Goal: Task Accomplishment & Management: Use online tool/utility

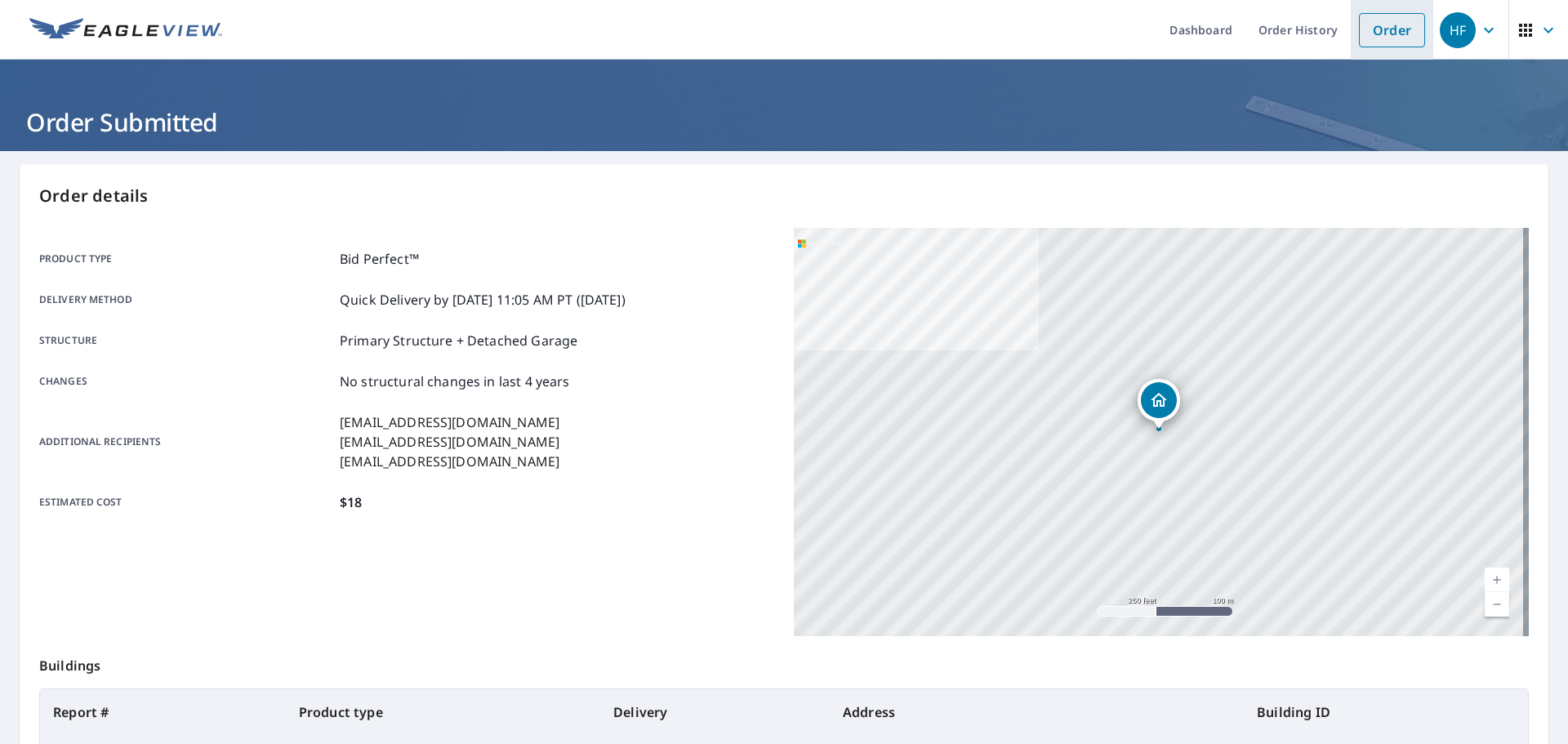
click at [1359, 28] on link "Order" at bounding box center [1392, 30] width 66 height 34
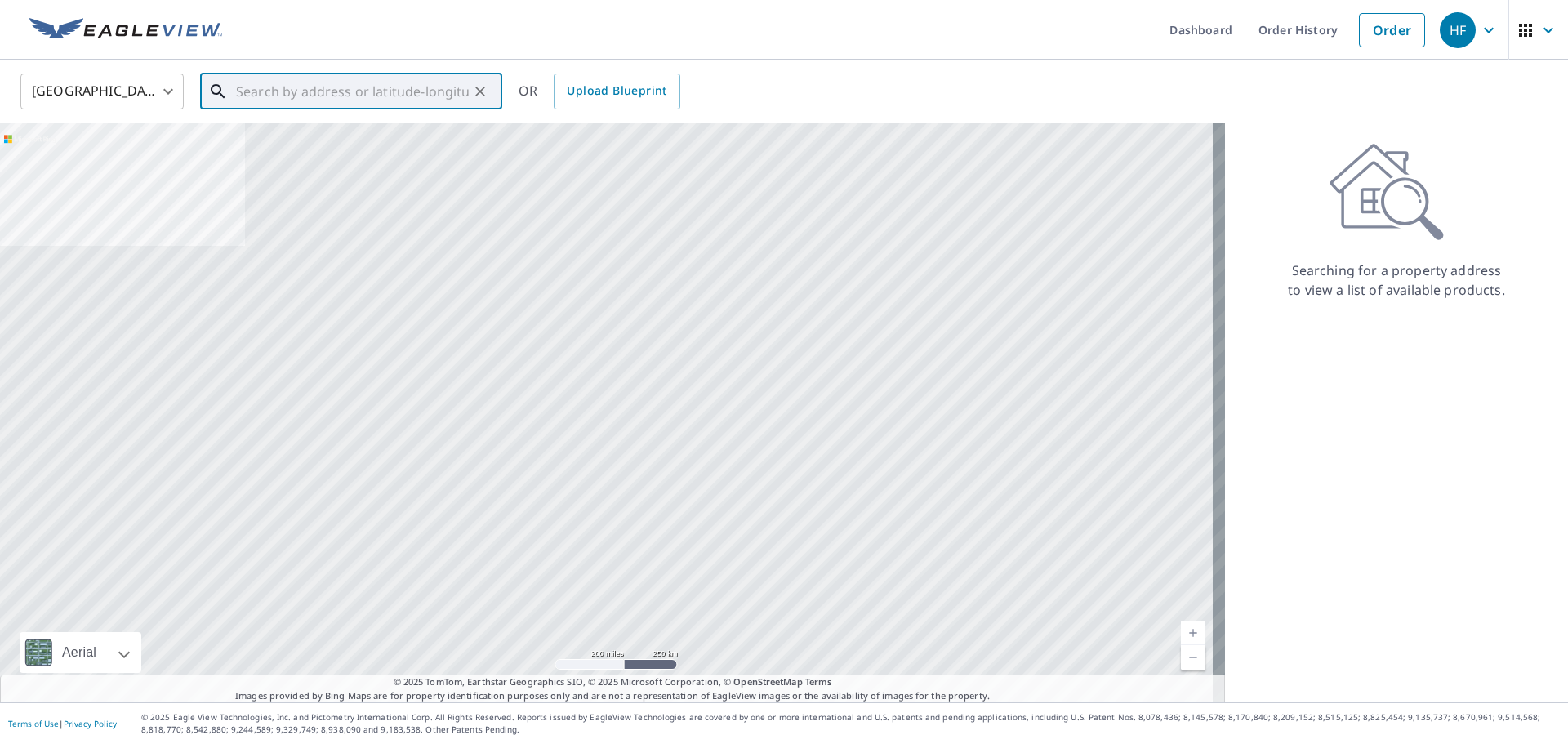
click at [387, 82] on input "text" at bounding box center [352, 91] width 232 height 46
paste input "[STREET_ADDRESS]"
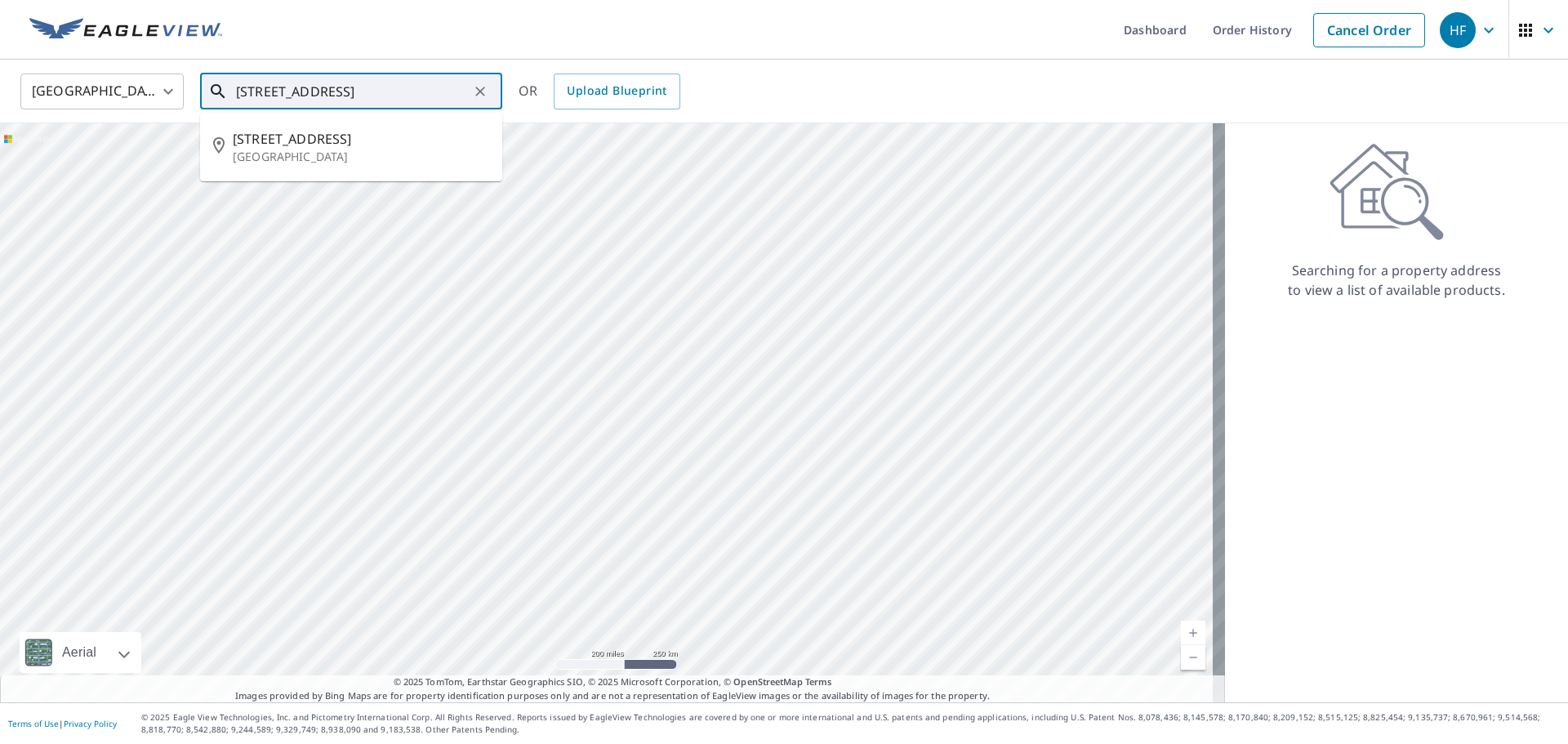
type input "[STREET_ADDRESS]"
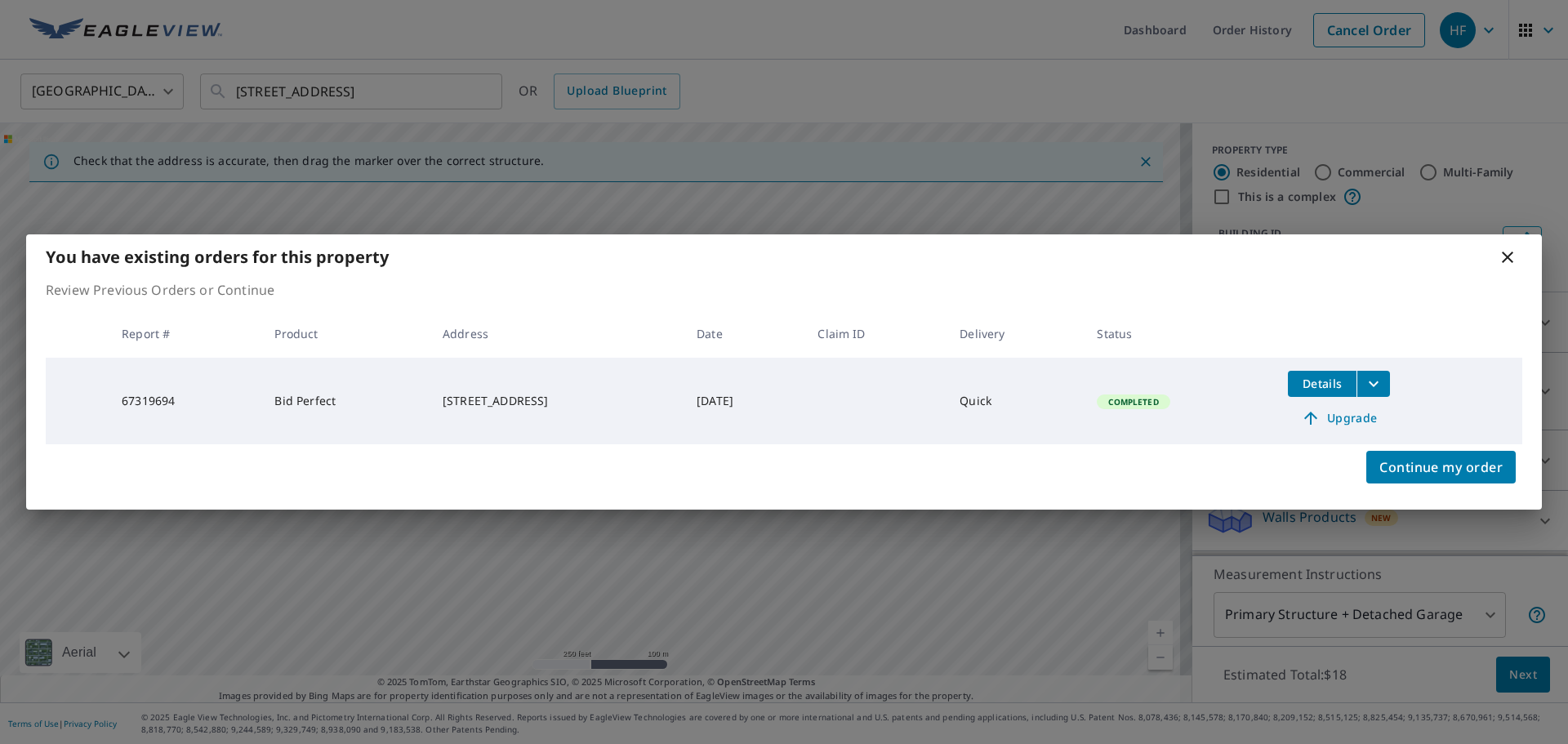
click at [1326, 380] on span "Details" at bounding box center [1322, 383] width 49 height 15
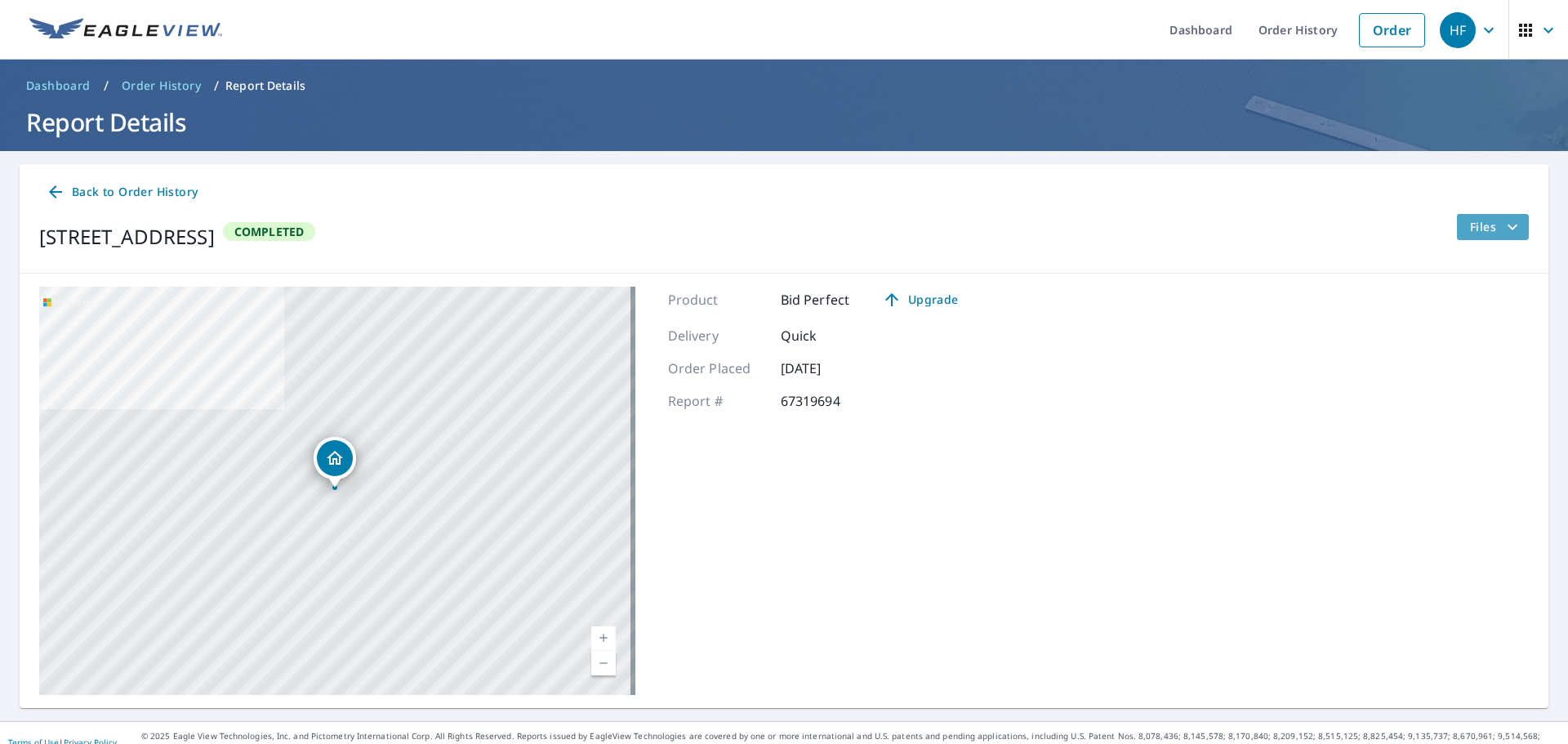
click at [1480, 231] on span "Files" at bounding box center [1496, 227] width 53 height 20
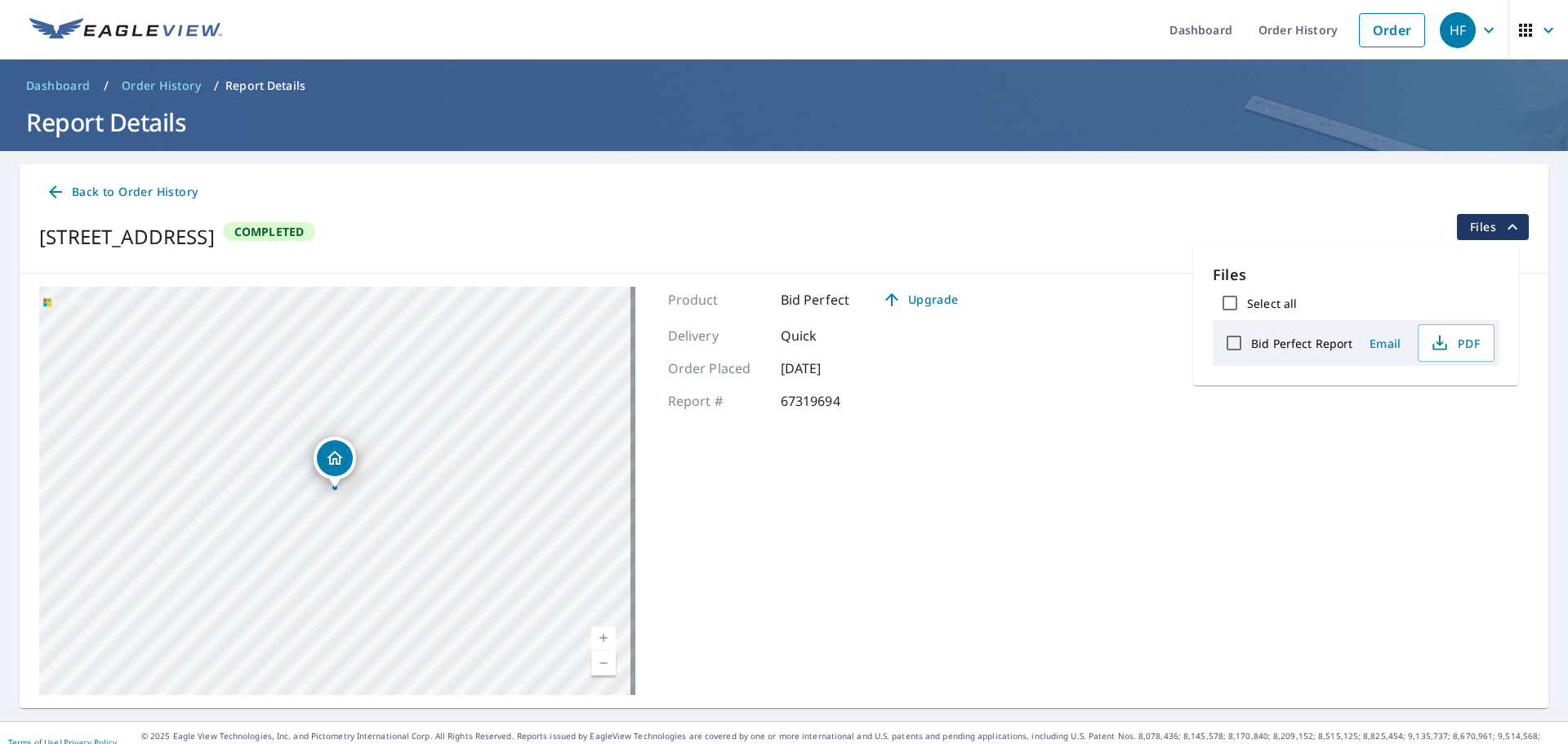
click at [1368, 344] on span "Email" at bounding box center [1385, 343] width 40 height 15
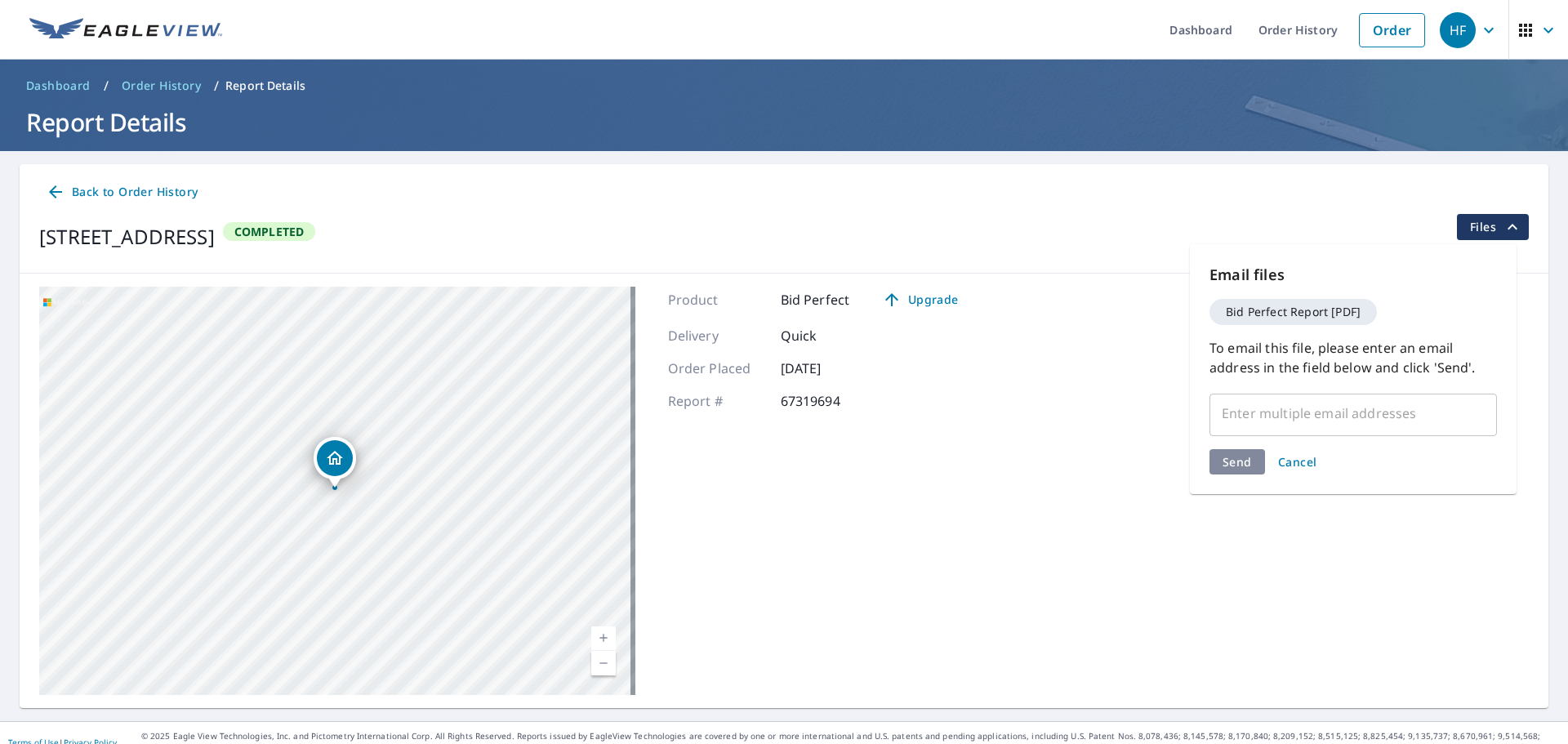
click at [1309, 409] on input "text" at bounding box center [1341, 413] width 248 height 31
paste input "[EMAIL_ADDRESS][DOMAIN_NAME]"
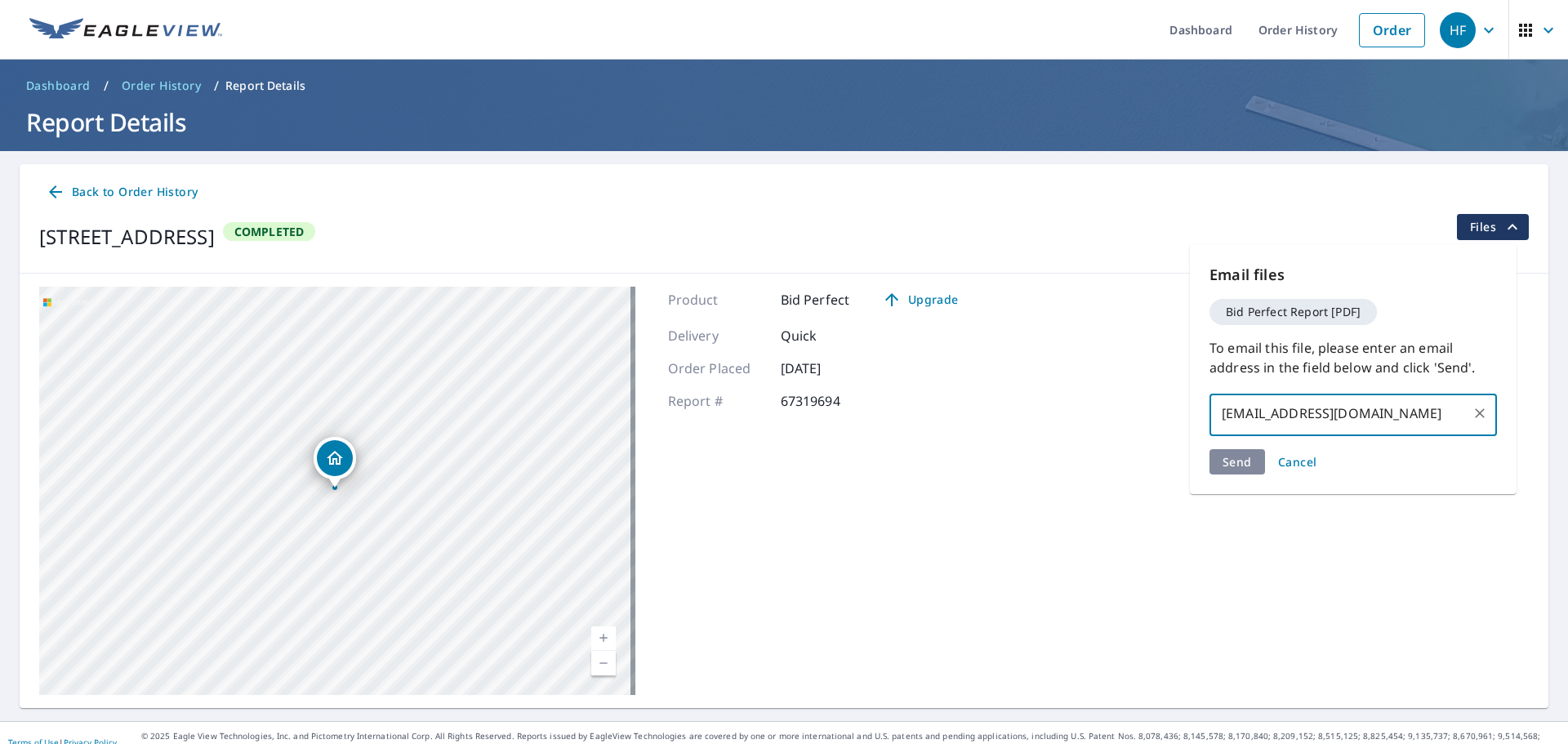
type input "[EMAIL_ADDRESS][DOMAIN_NAME]"
click at [1244, 458] on div "Email files Bid Perfect Report [PDF] To email this file, please enter an email …" at bounding box center [1352, 369] width 327 height 250
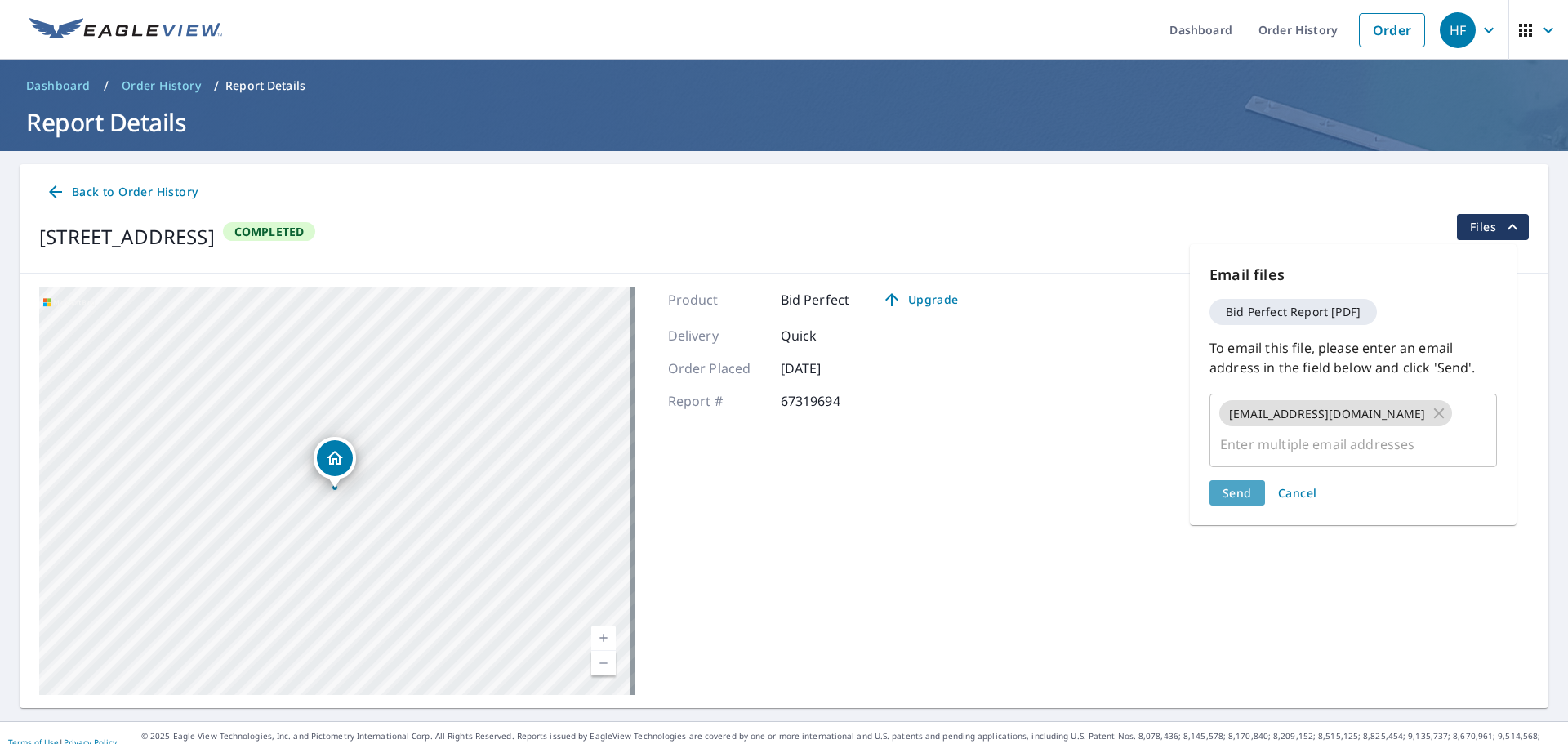
click at [1230, 489] on span "Send" at bounding box center [1237, 493] width 29 height 15
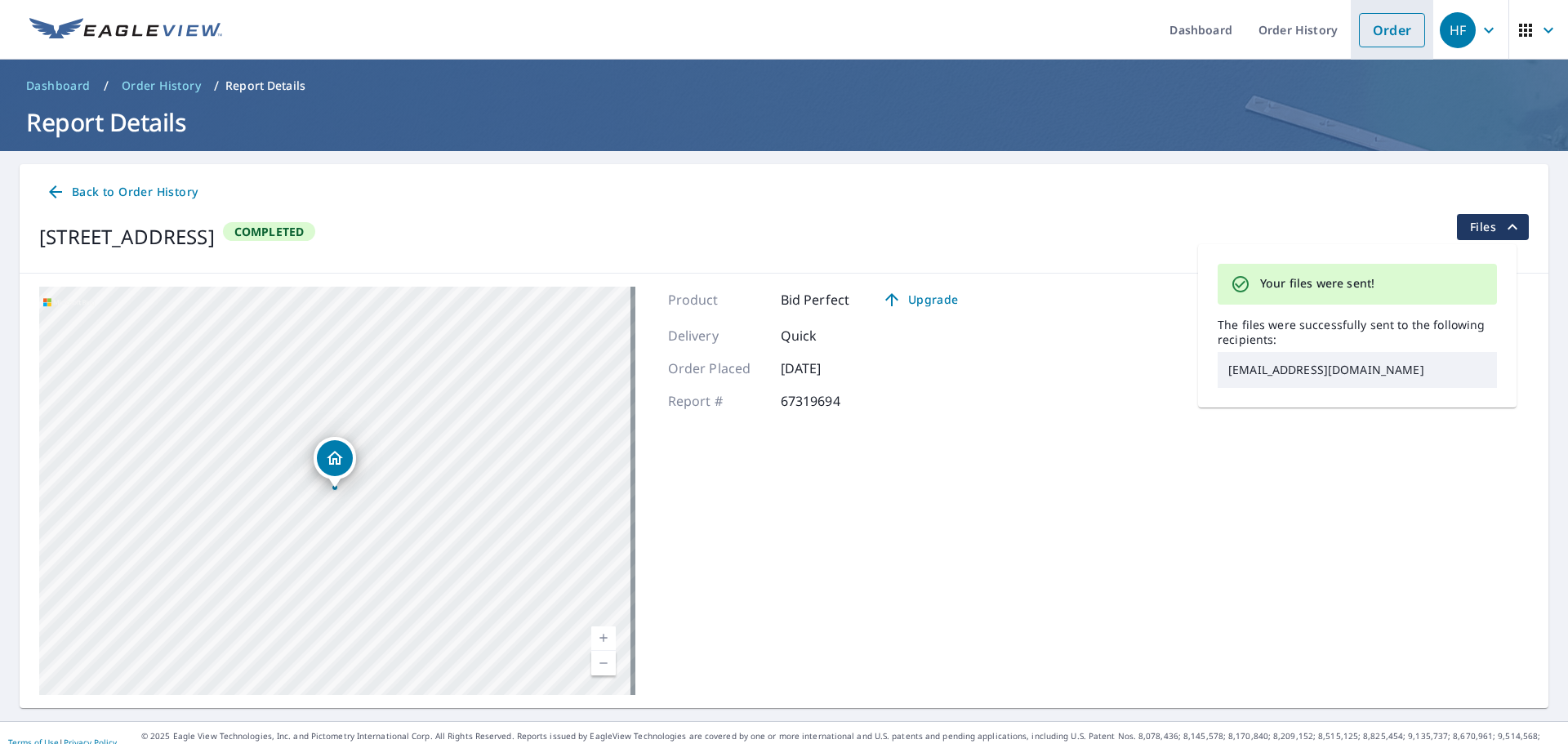
click at [1366, 28] on link "Order" at bounding box center [1392, 30] width 66 height 34
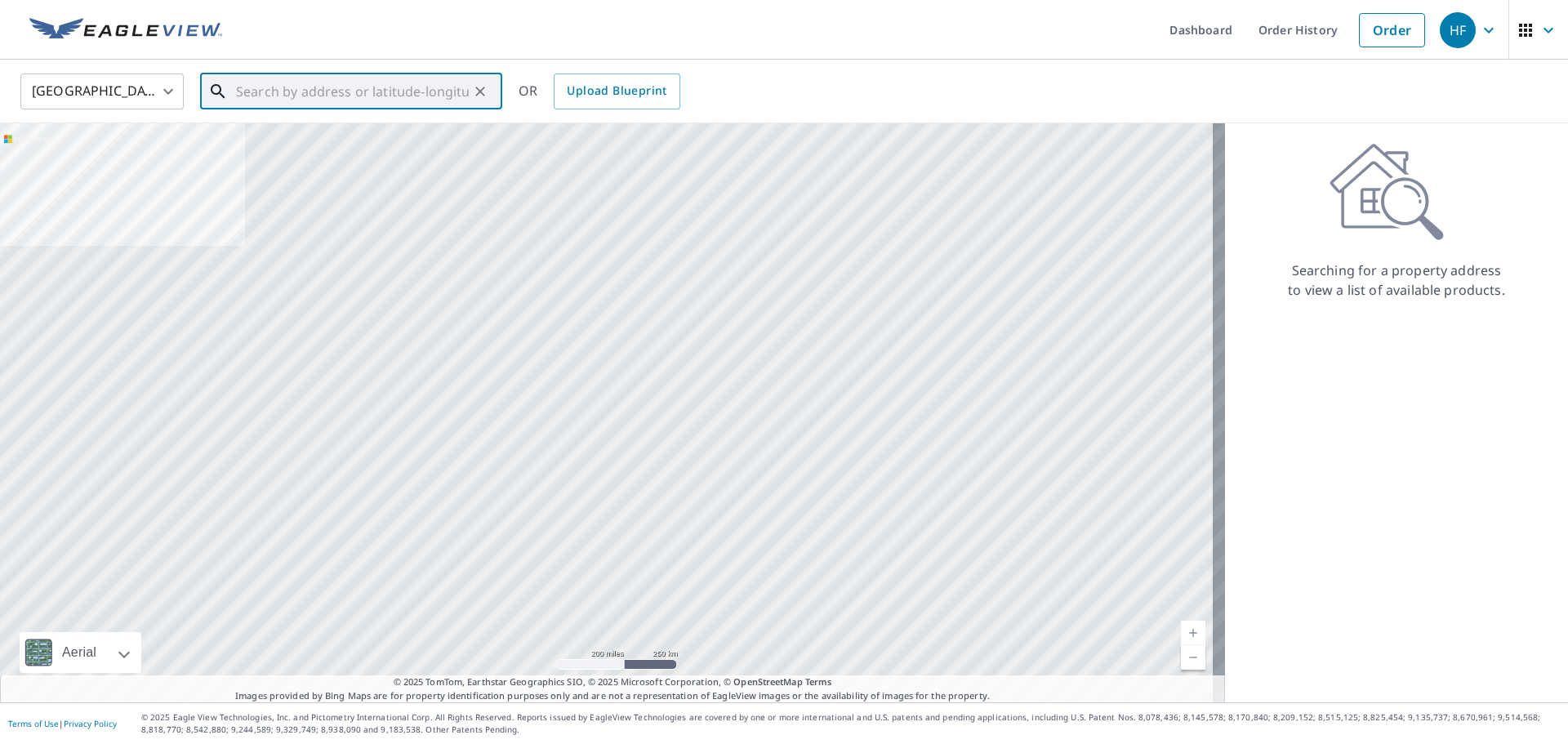
click at [364, 101] on input "text" at bounding box center [352, 91] width 232 height 46
paste input "[STREET_ADDRESS]"
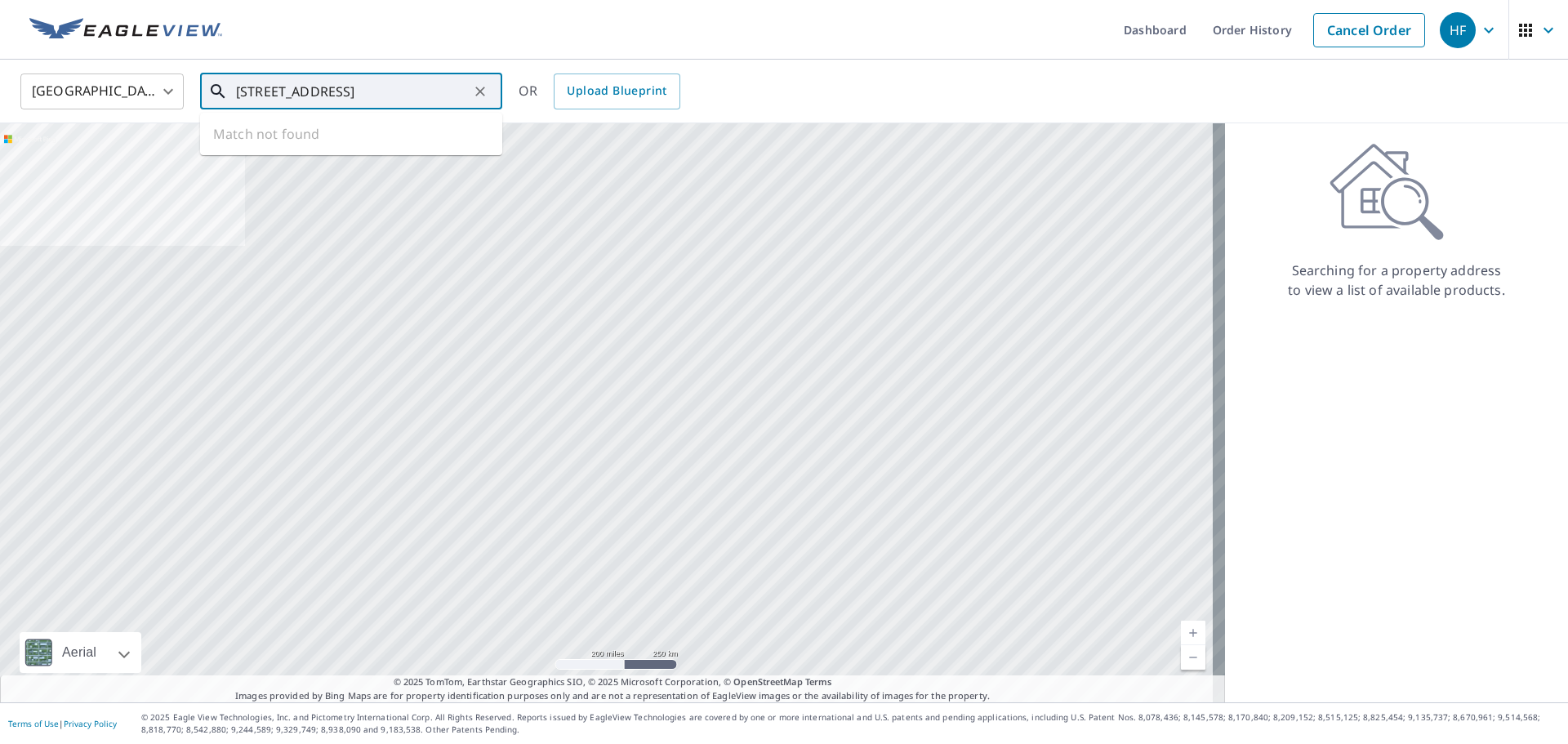
scroll to position [0, 40]
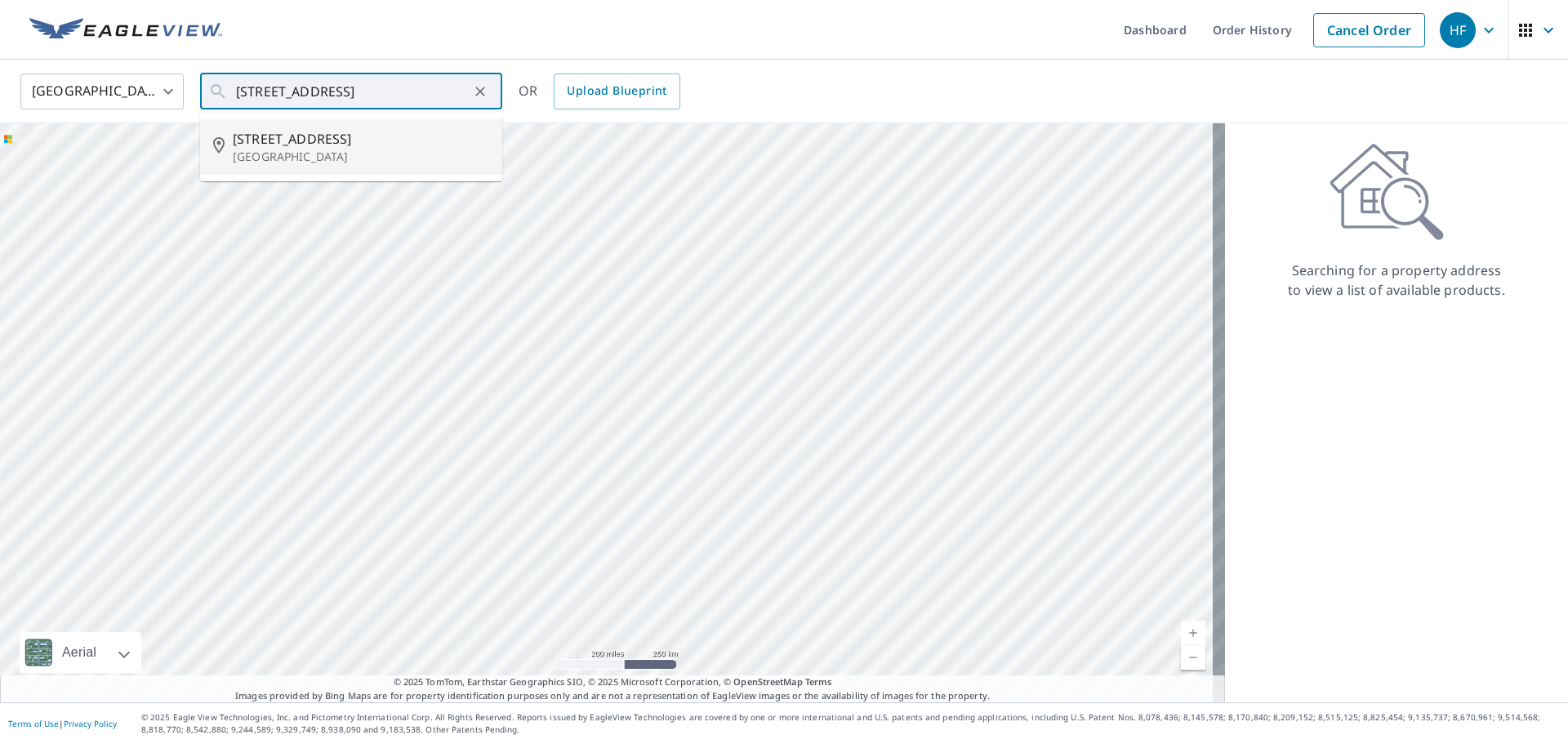
type input "[STREET_ADDRESS]"
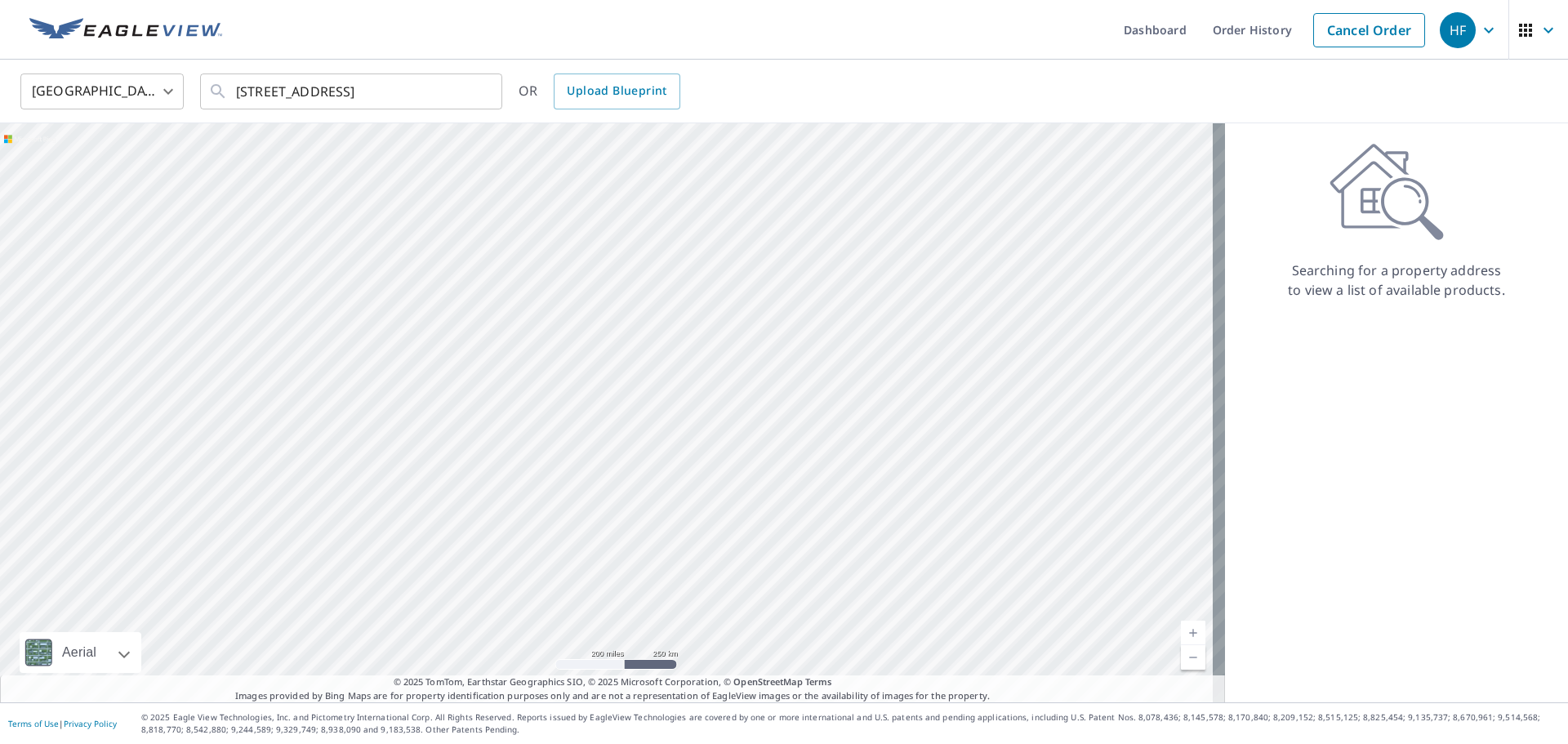
scroll to position [0, 0]
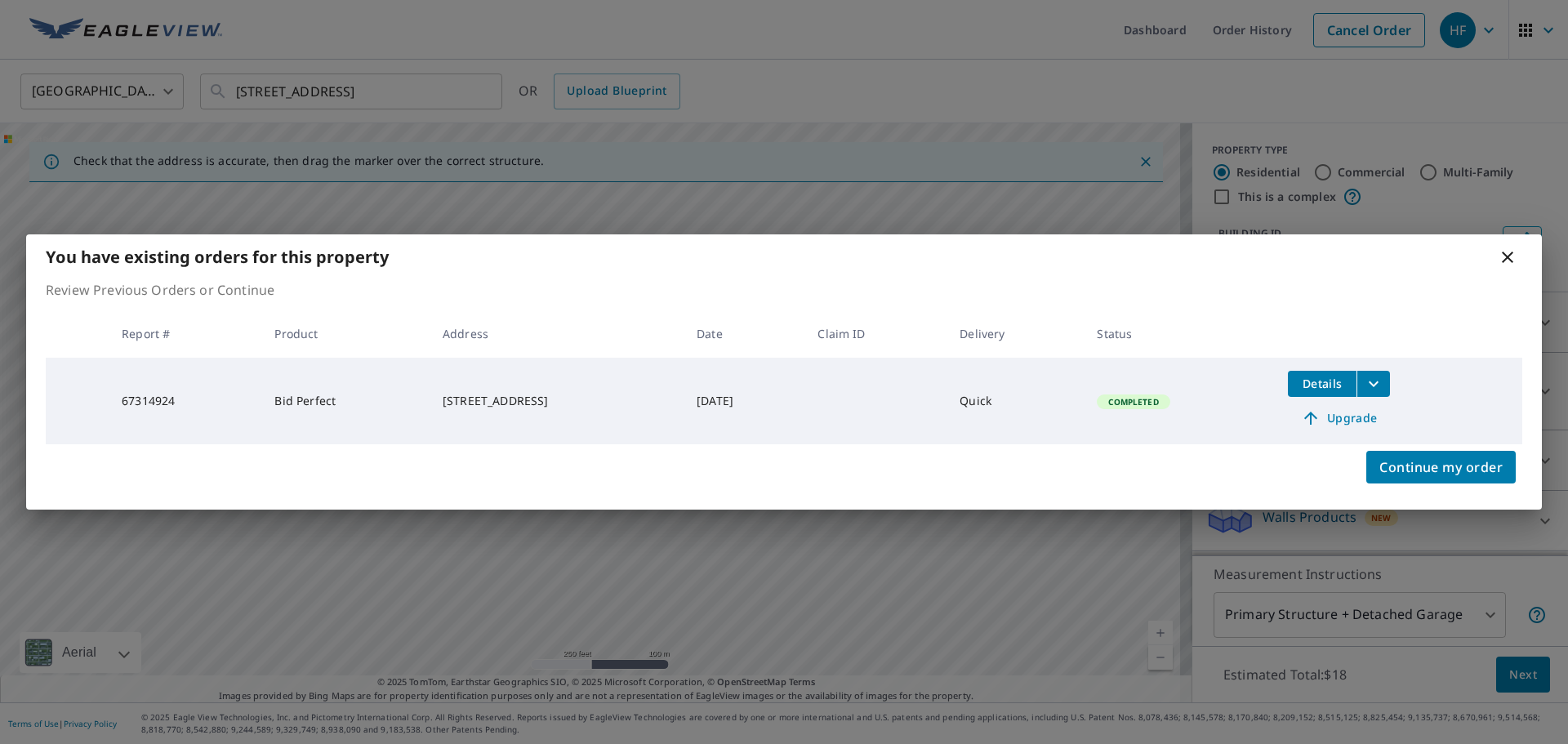
click at [1338, 372] on button "Details" at bounding box center [1322, 384] width 69 height 26
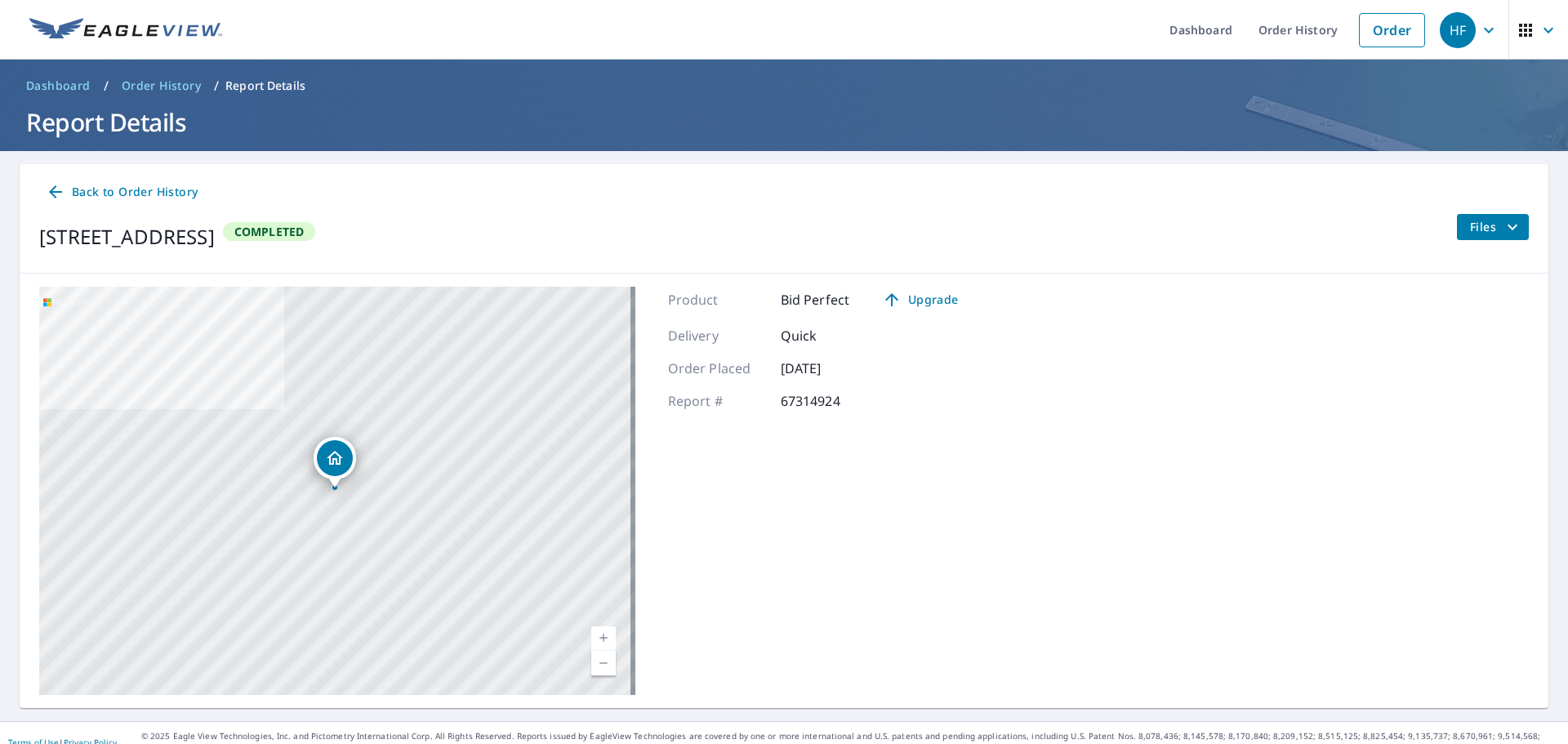
click at [1470, 218] on span "Files" at bounding box center [1496, 227] width 53 height 20
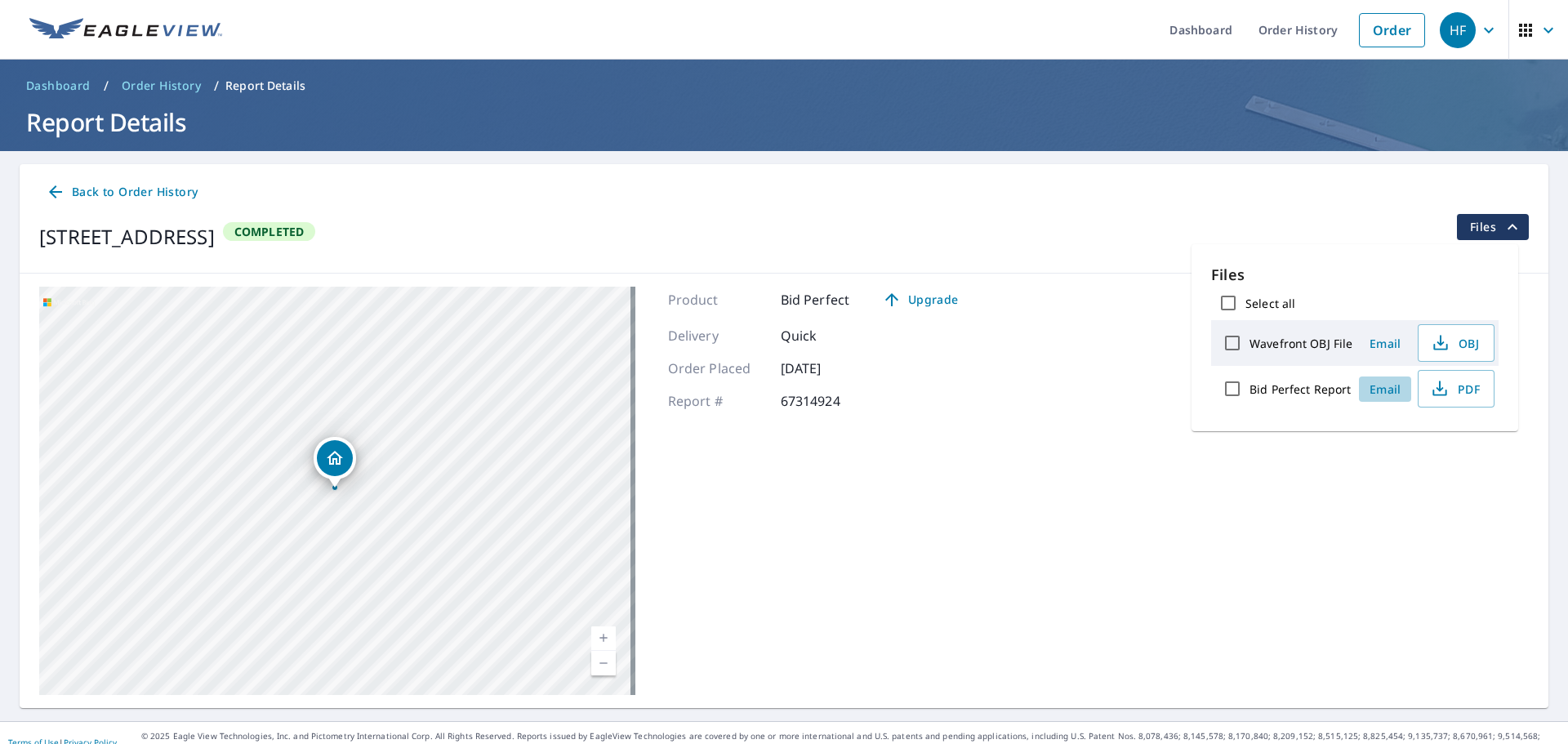
click at [1380, 389] on span "Email" at bounding box center [1385, 388] width 40 height 15
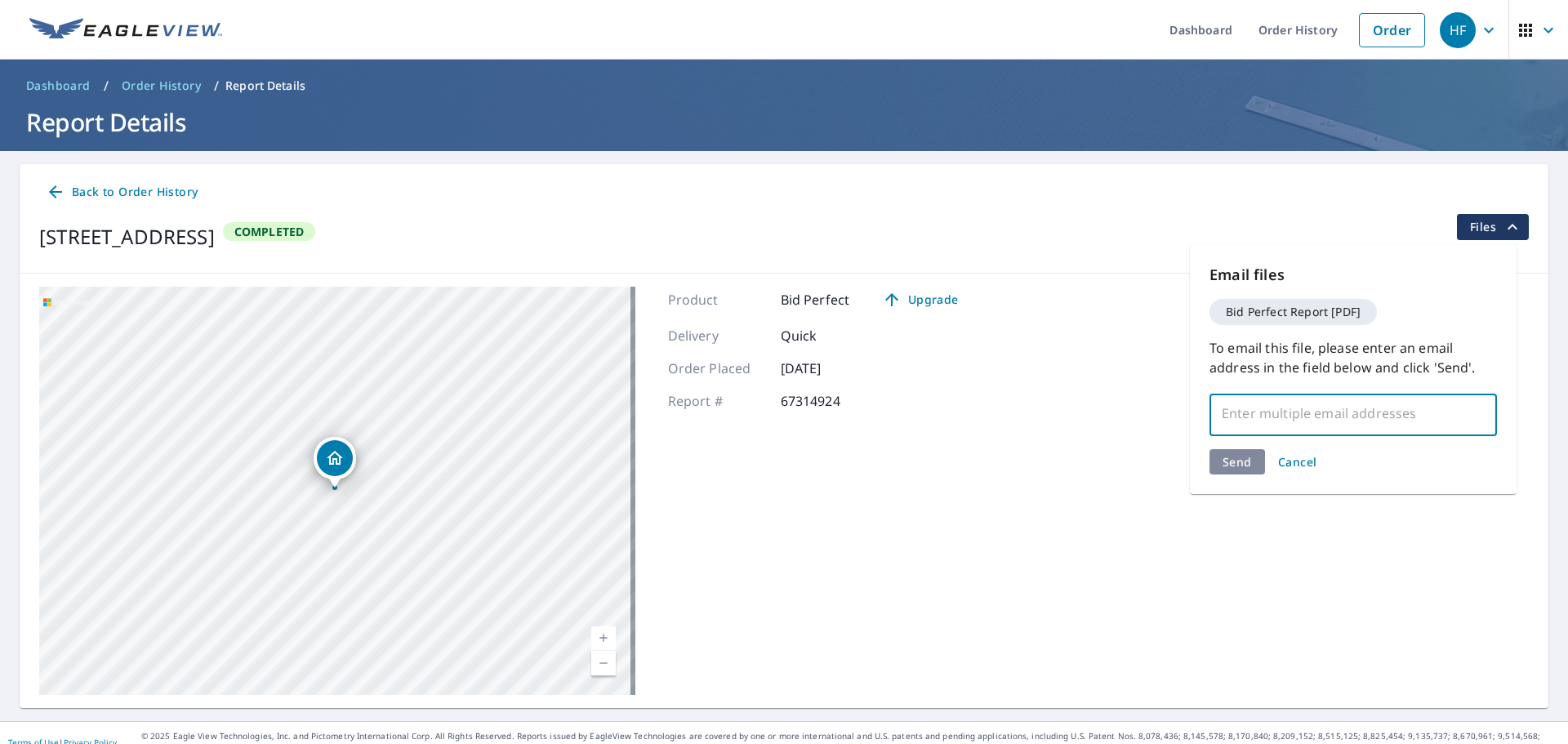
click at [1273, 412] on input "text" at bounding box center [1341, 413] width 248 height 31
paste input "[EMAIL_ADDRESS][DOMAIN_NAME]"
type input "[EMAIL_ADDRESS][DOMAIN_NAME]"
click at [1237, 456] on div "Send Cancel" at bounding box center [1352, 461] width 287 height 25
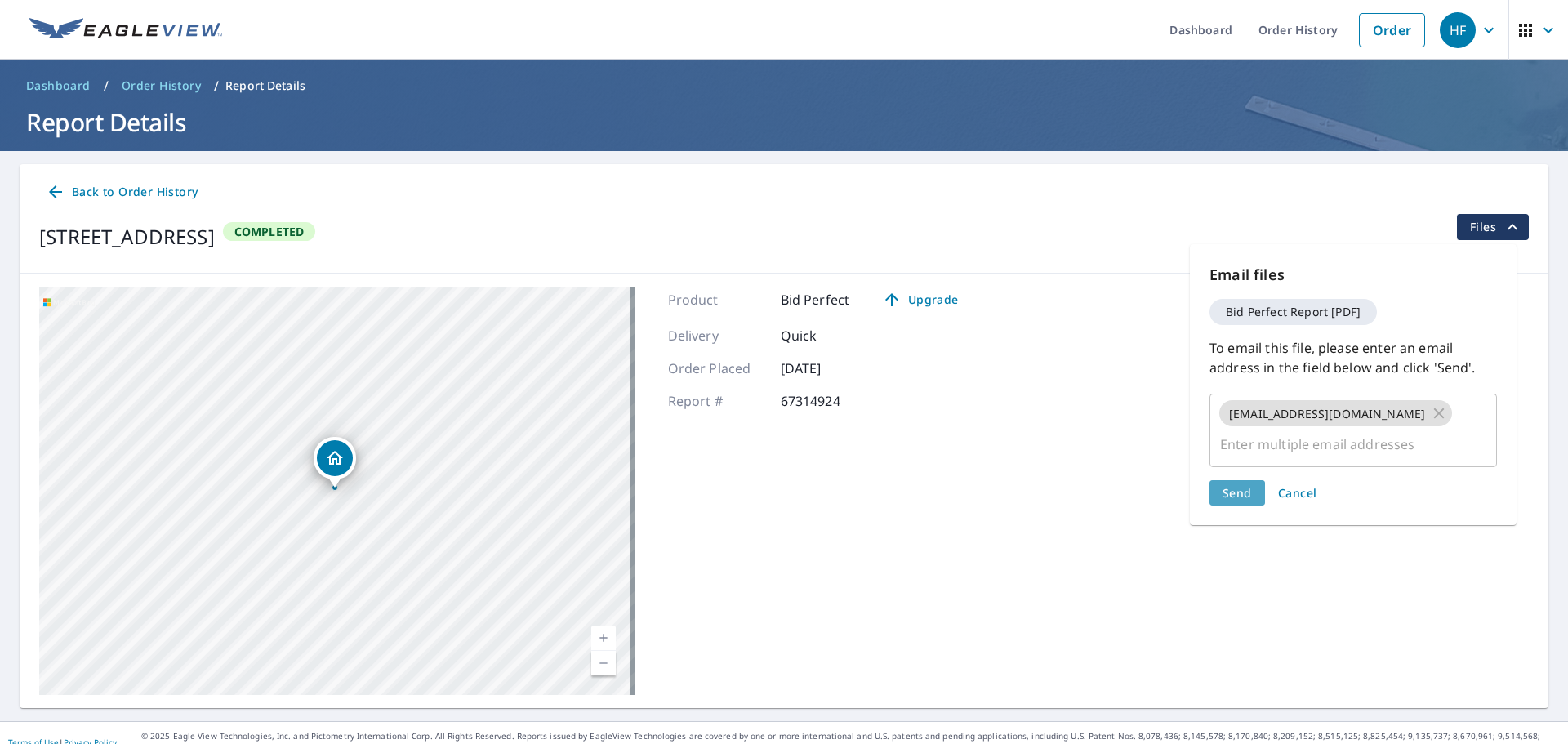
click at [1227, 485] on span "Send" at bounding box center [1237, 493] width 29 height 15
click at [1203, 458] on div "Email files Bid Perfect Report [PDF] To email this file, please enter an email …" at bounding box center [1352, 384] width 327 height 281
click at [1233, 485] on span "Send" at bounding box center [1237, 493] width 29 height 15
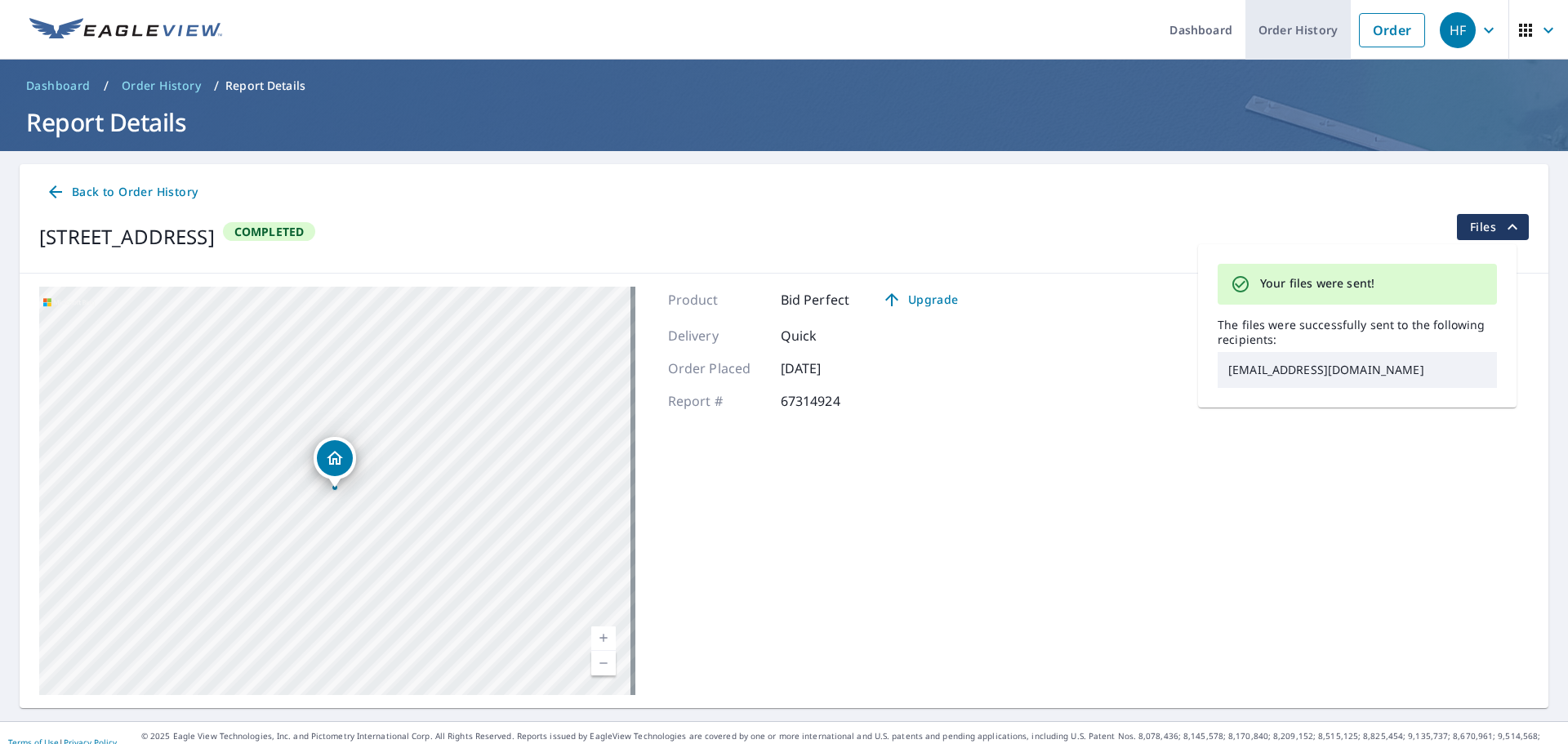
drag, startPoint x: 1367, startPoint y: 29, endPoint x: 1244, endPoint y: 49, distance: 124.6
click at [1367, 31] on link "Order" at bounding box center [1392, 30] width 66 height 34
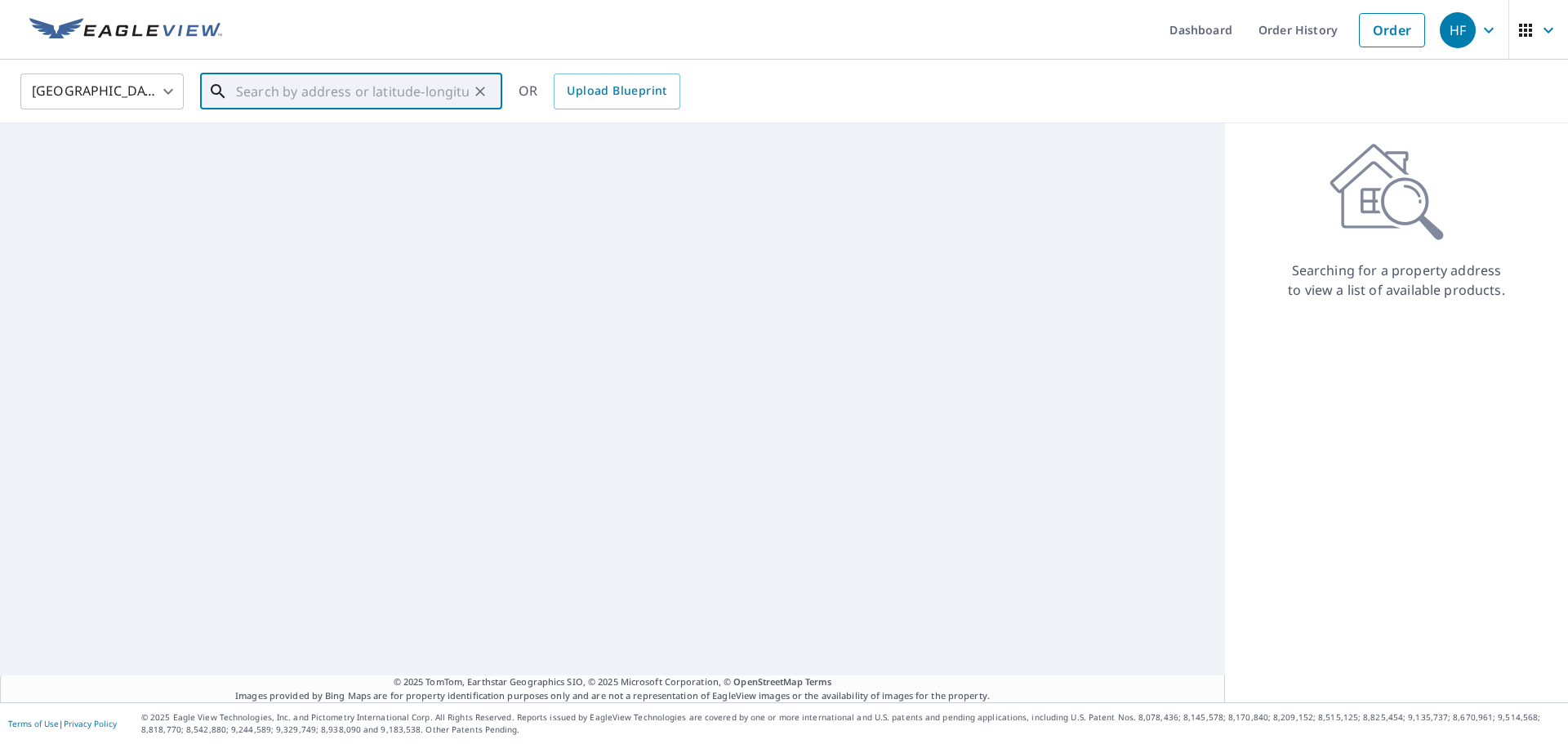
drag, startPoint x: 344, startPoint y: 96, endPoint x: 337, endPoint y: 104, distance: 10.6
click at [344, 96] on input "text" at bounding box center [352, 91] width 232 height 46
paste input "[STREET_ADDRESS]"
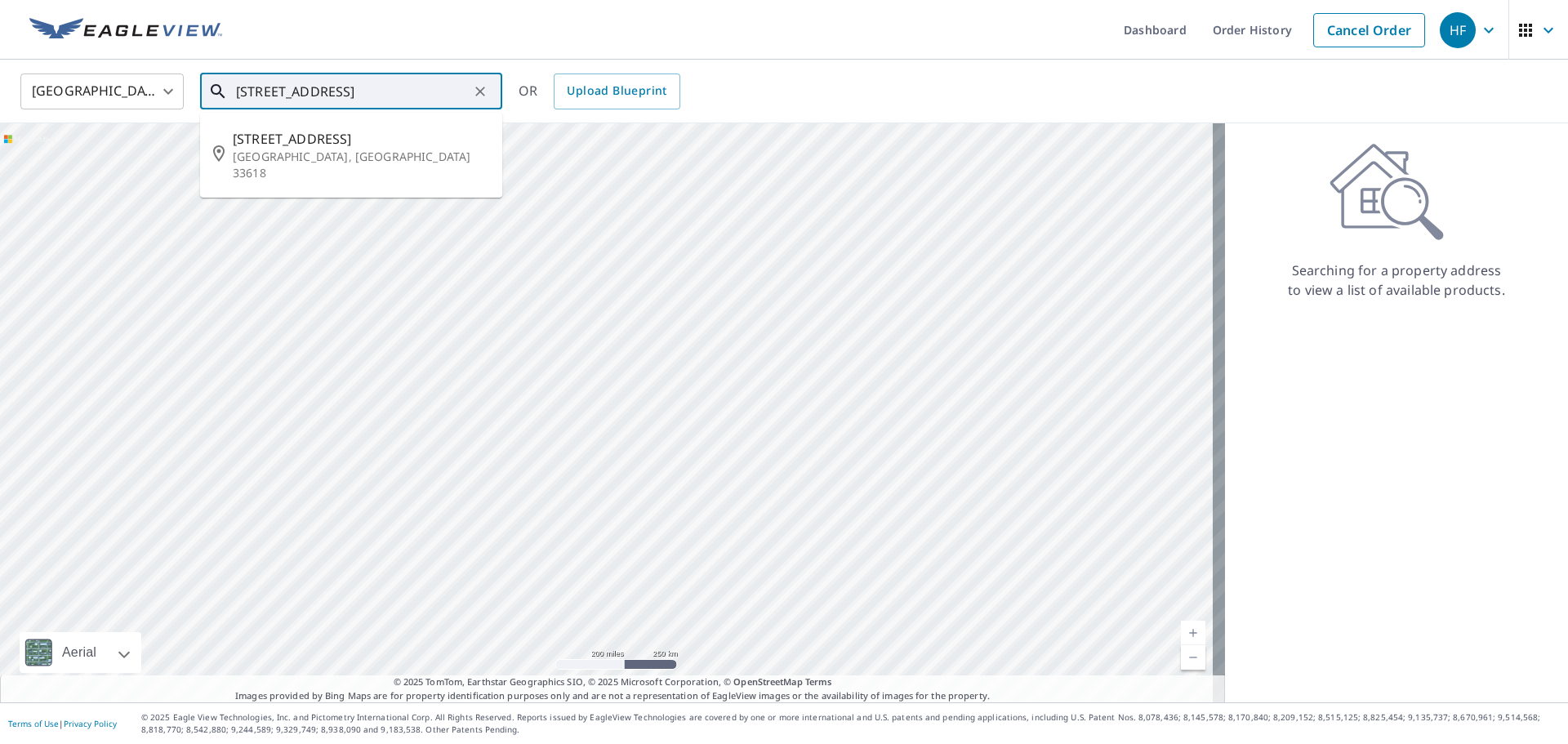
type input "[STREET_ADDRESS]"
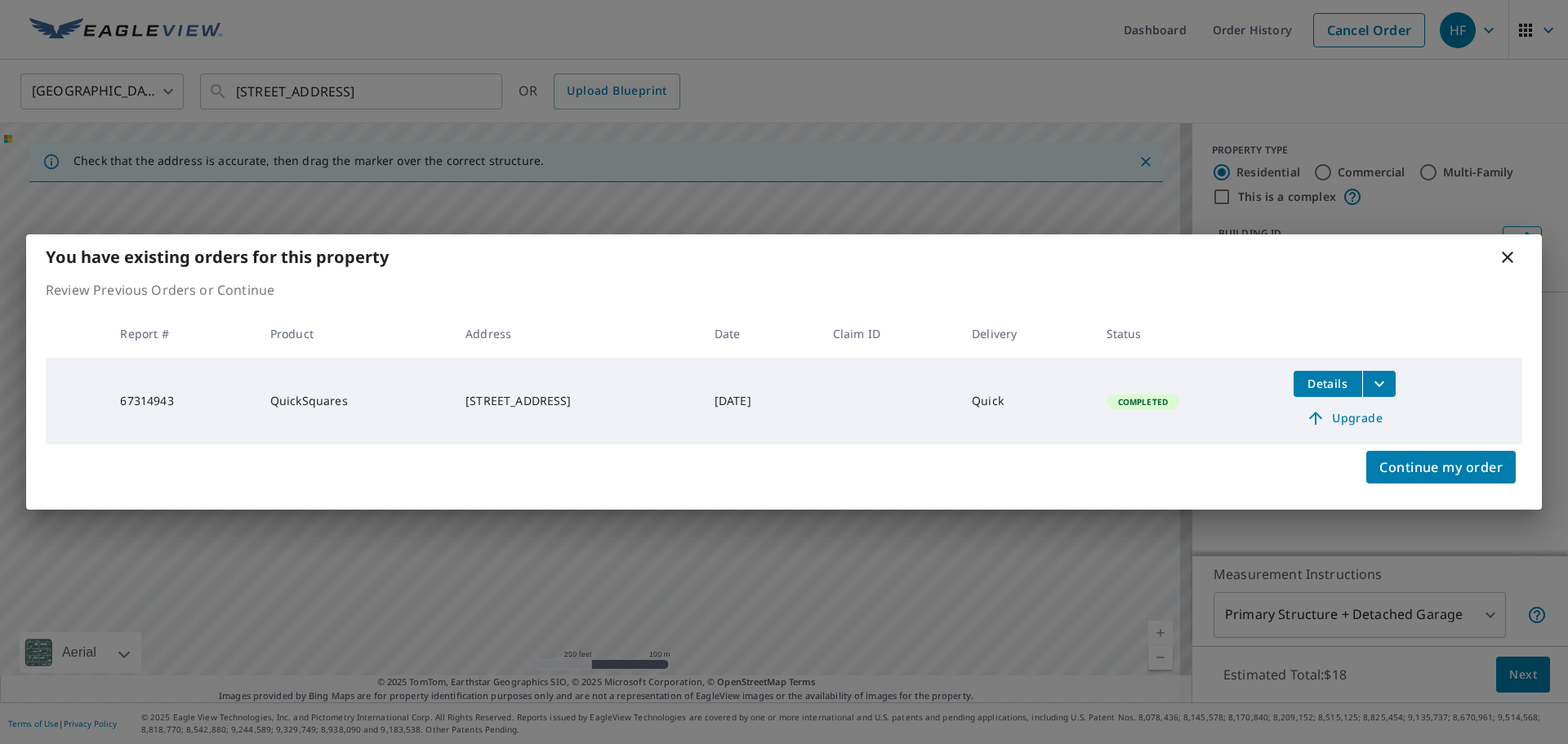
click at [1313, 381] on span "Details" at bounding box center [1328, 383] width 49 height 15
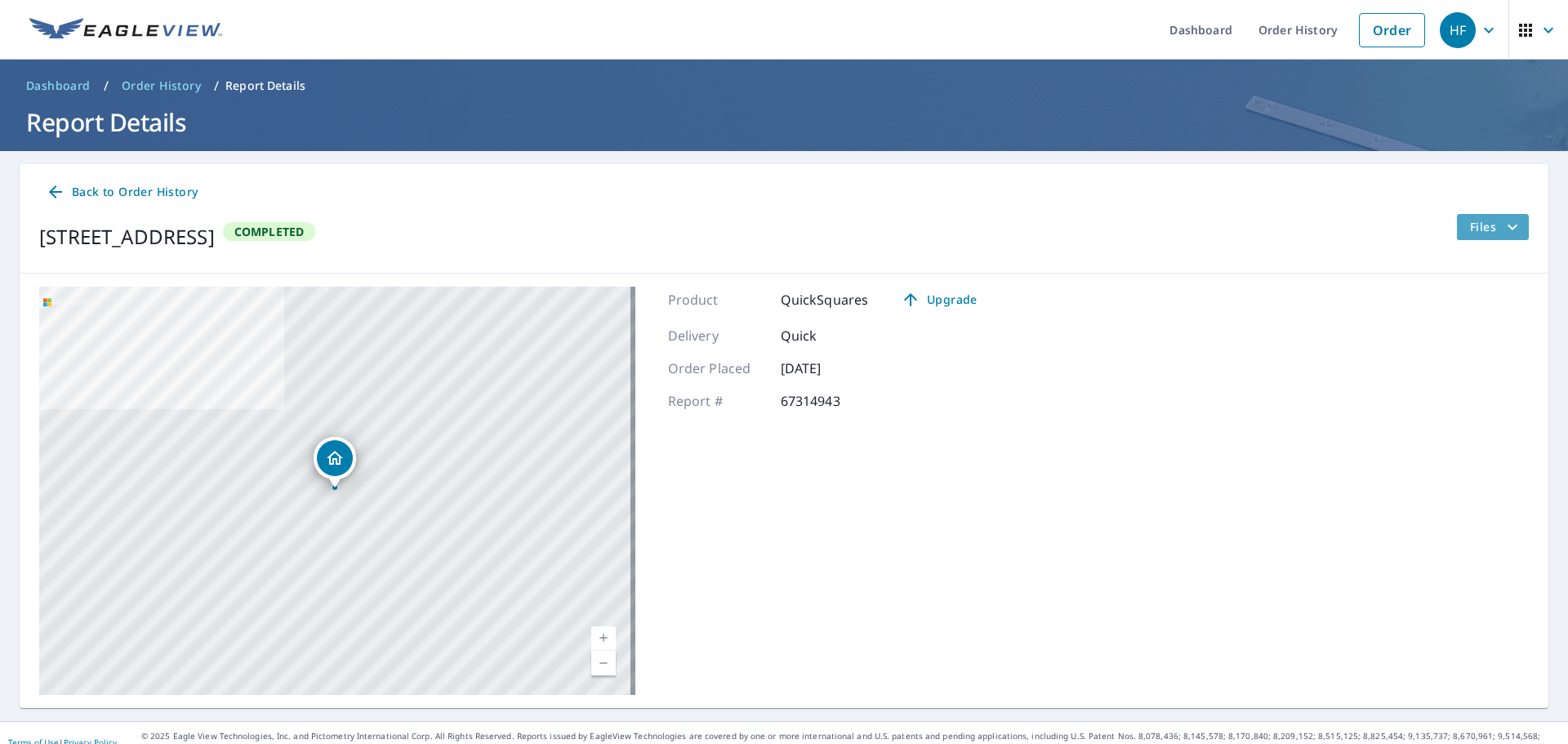
click at [1470, 230] on span "Files" at bounding box center [1496, 227] width 53 height 20
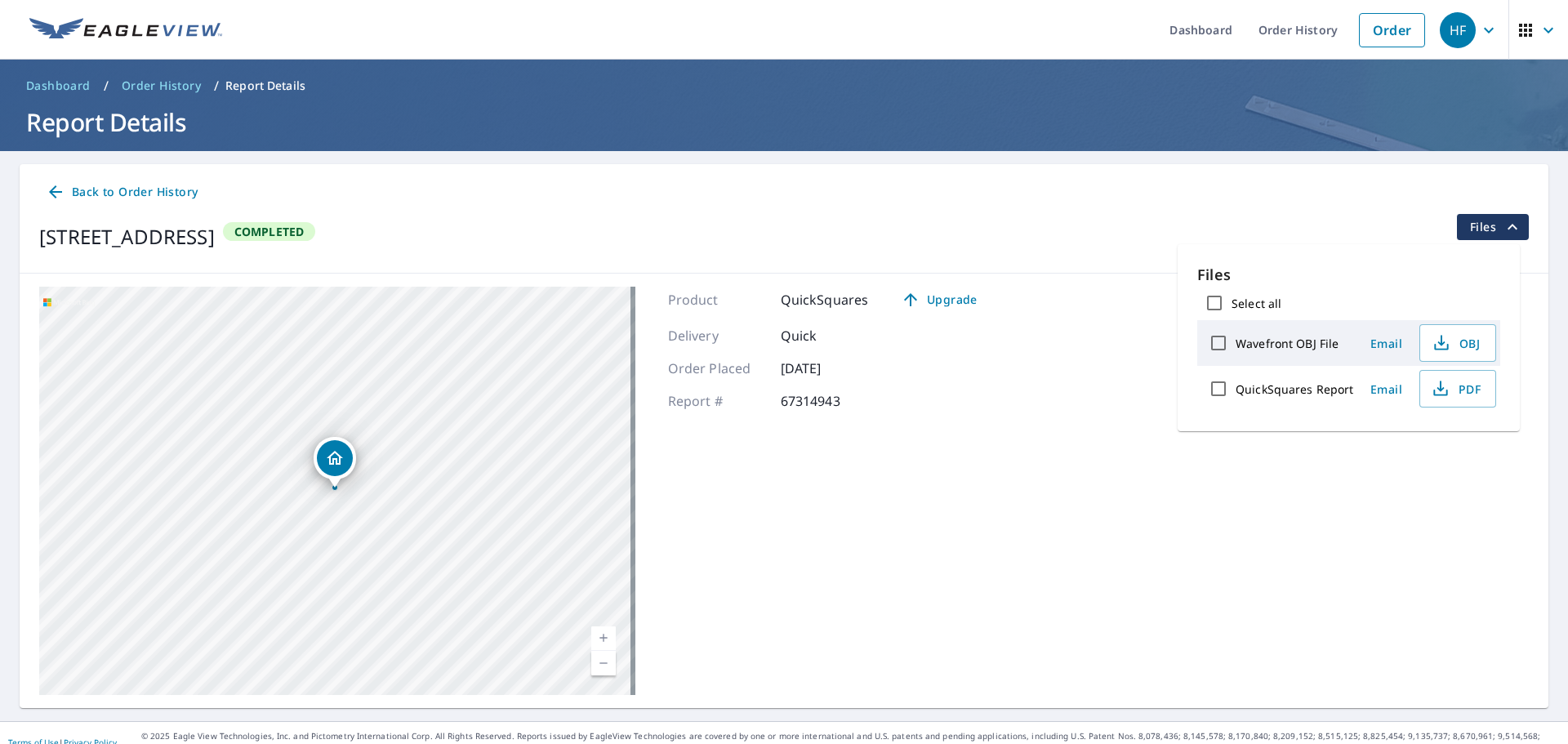
click at [1383, 388] on span "Email" at bounding box center [1387, 388] width 40 height 15
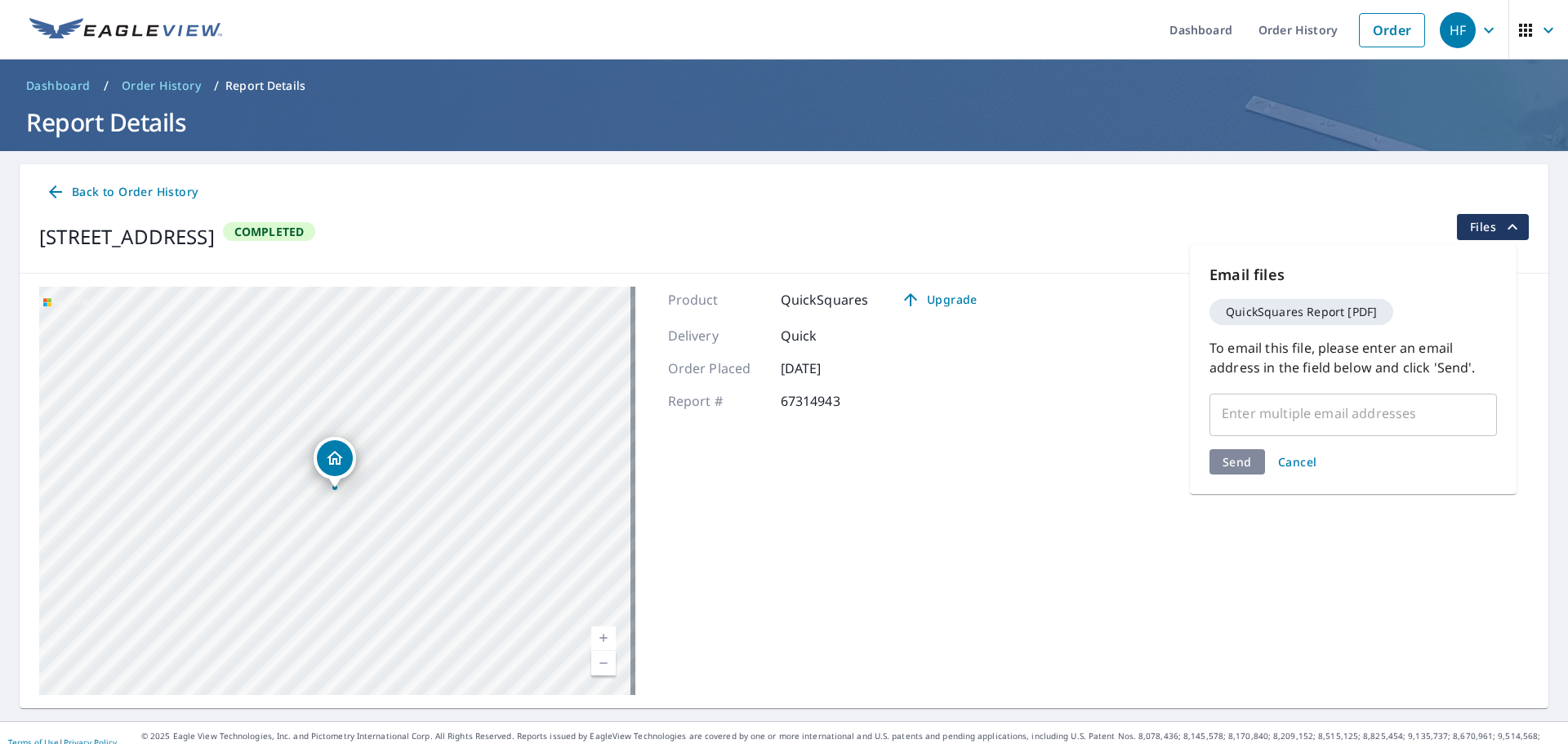
click at [1330, 406] on input "text" at bounding box center [1341, 413] width 248 height 31
paste input "[EMAIL_ADDRESS][DOMAIN_NAME]"
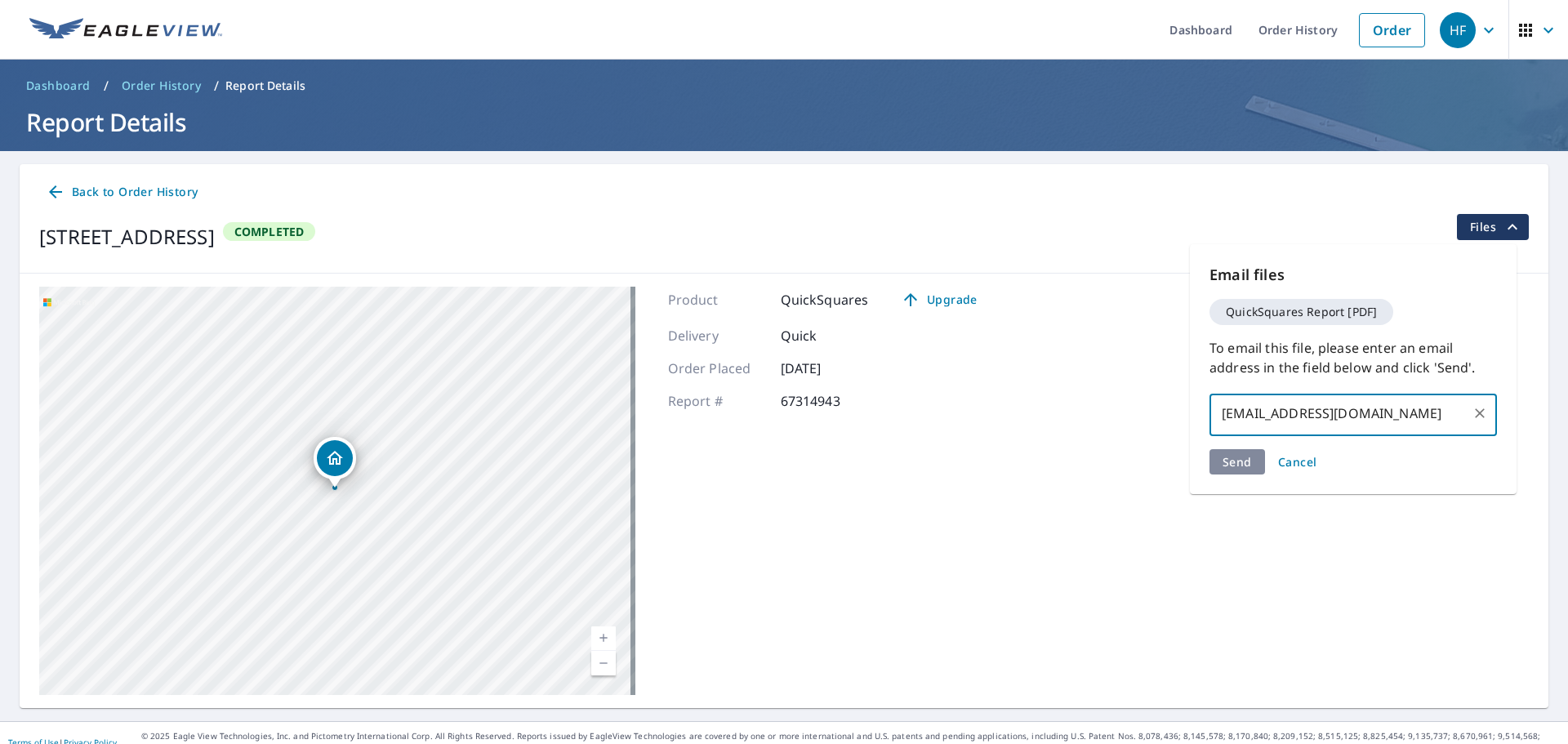
type input "[EMAIL_ADDRESS][DOMAIN_NAME]"
click at [1236, 466] on div "Send Cancel" at bounding box center [1352, 461] width 287 height 25
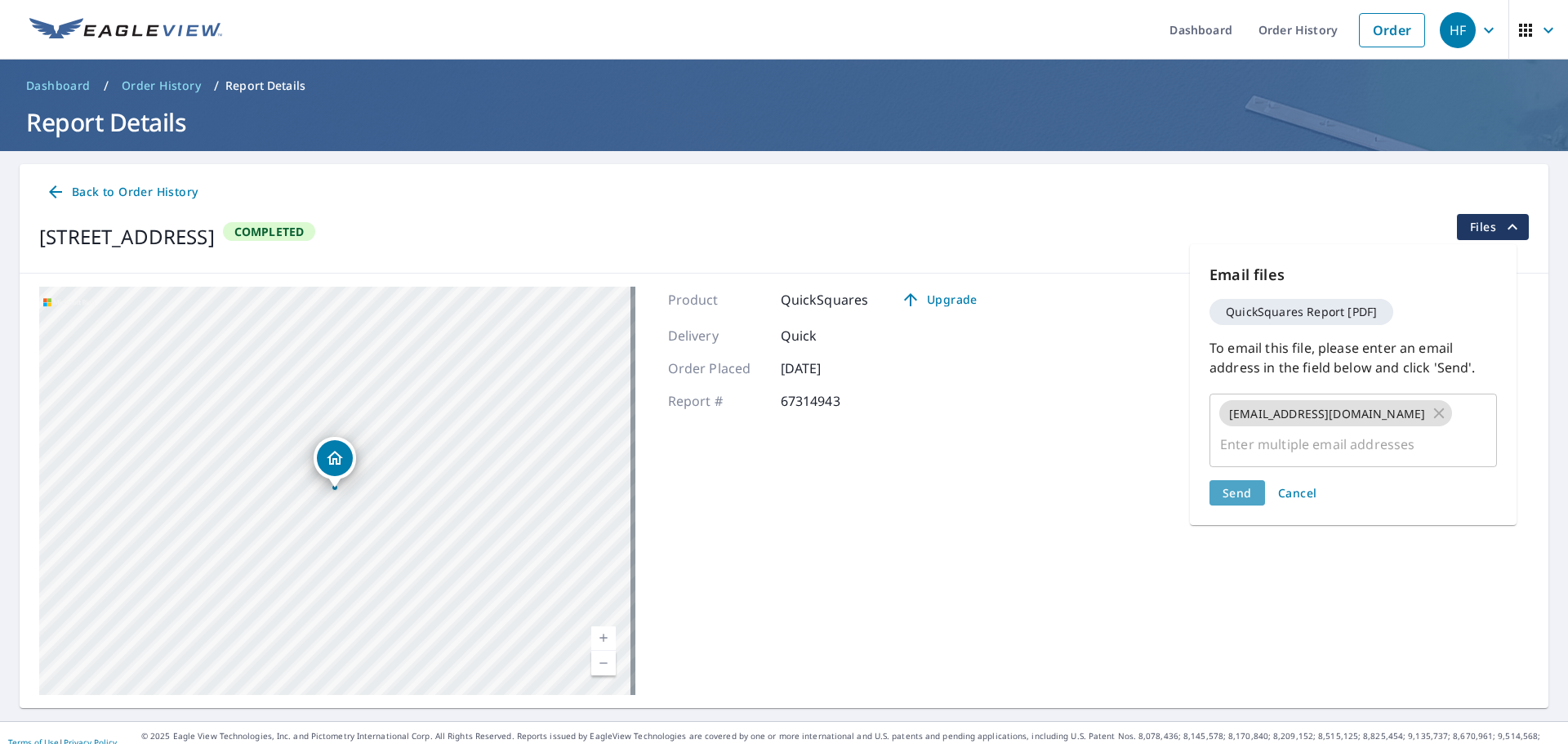
click at [1236, 485] on span "Send" at bounding box center [1237, 493] width 29 height 15
